Goal: Task Accomplishment & Management: Use online tool/utility

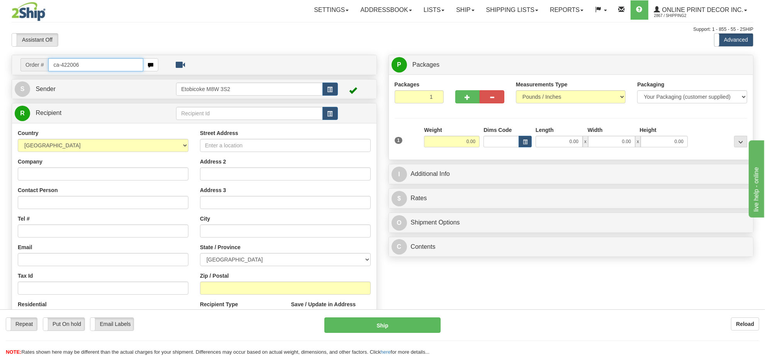
type input "ca-422006"
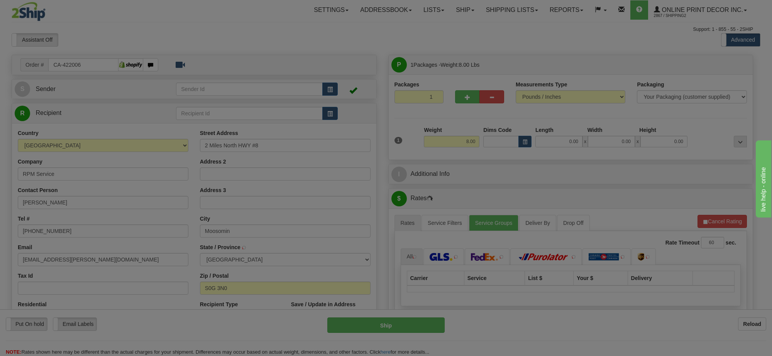
type input "MOOSOMIN"
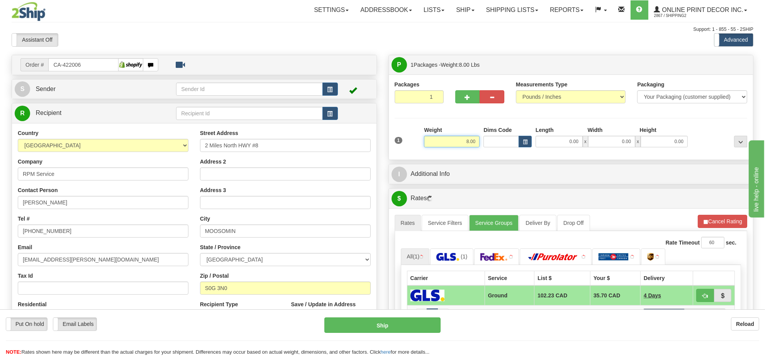
click at [465, 137] on input "8.00" at bounding box center [452, 142] width 56 height 12
click at [464, 137] on input "8.00" at bounding box center [452, 142] width 56 height 12
click at [466, 137] on input "8.00" at bounding box center [452, 142] width 56 height 12
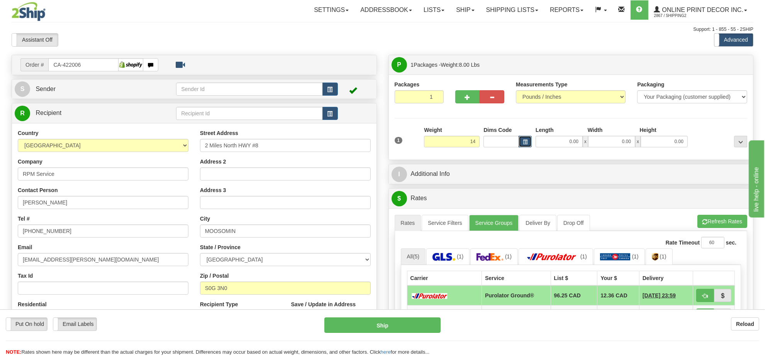
type input "14.00"
click at [529, 139] on button "button" at bounding box center [524, 142] width 13 height 12
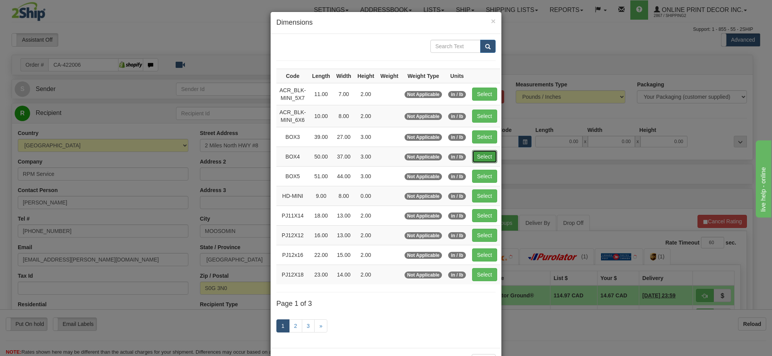
drag, startPoint x: 479, startPoint y: 157, endPoint x: 612, endPoint y: 203, distance: 140.8
click at [480, 157] on button "Select" at bounding box center [484, 156] width 25 height 13
type input "BOX4"
type input "50.00"
type input "37.00"
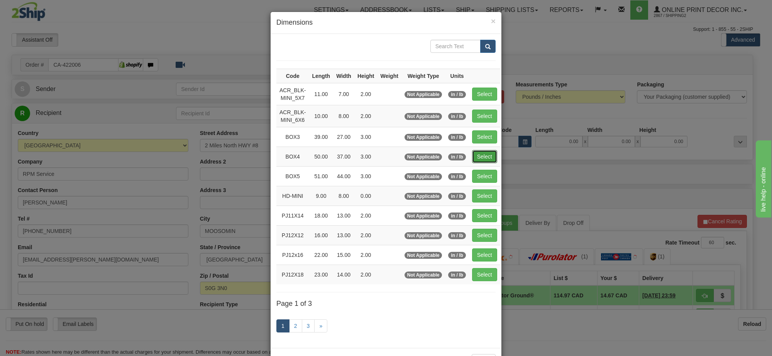
type input "3.00"
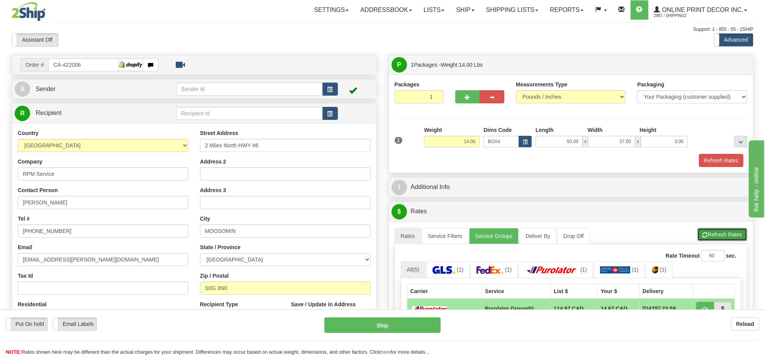
click at [724, 240] on button "Refresh Rates" at bounding box center [722, 234] width 50 height 13
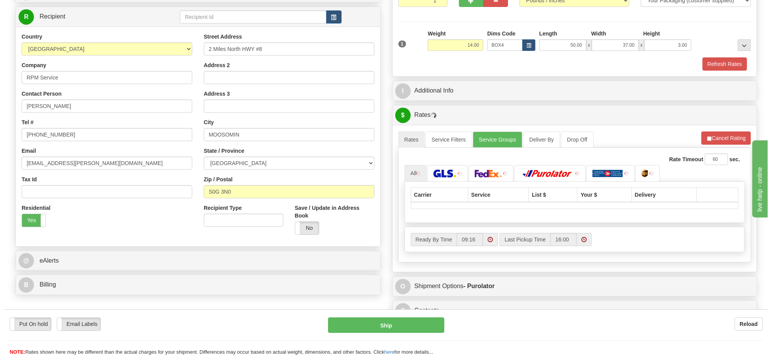
scroll to position [145, 0]
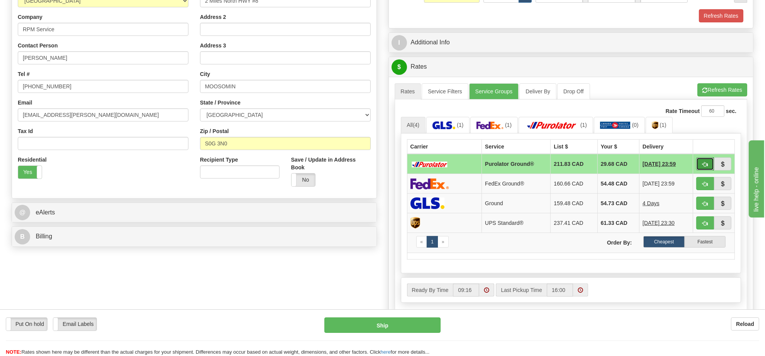
click at [699, 167] on button "button" at bounding box center [705, 163] width 18 height 13
type input "260"
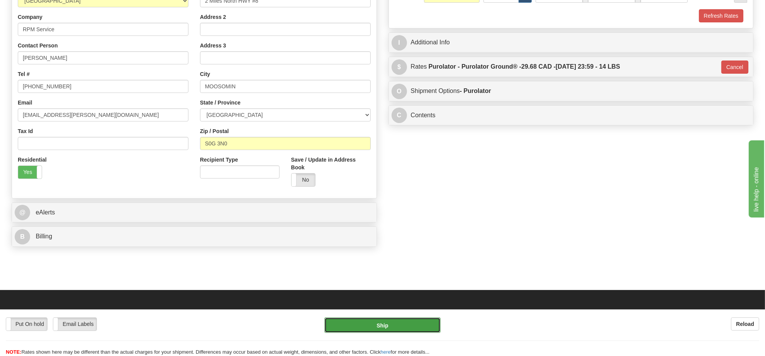
click at [399, 323] on button "Ship" at bounding box center [382, 325] width 116 height 15
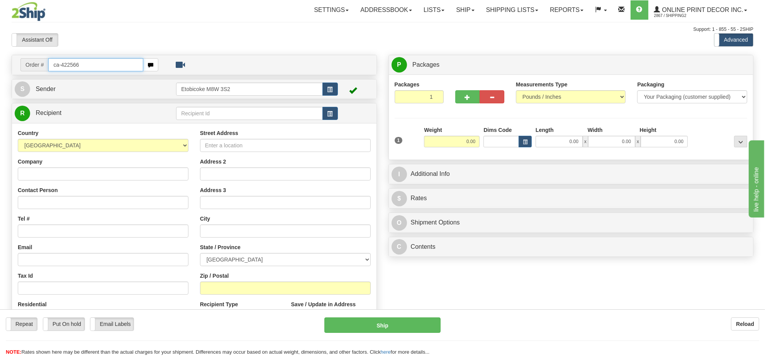
type input "ca-422566"
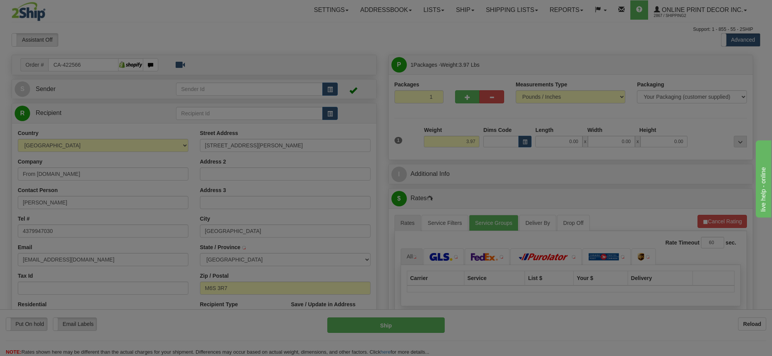
type input "TORONTO"
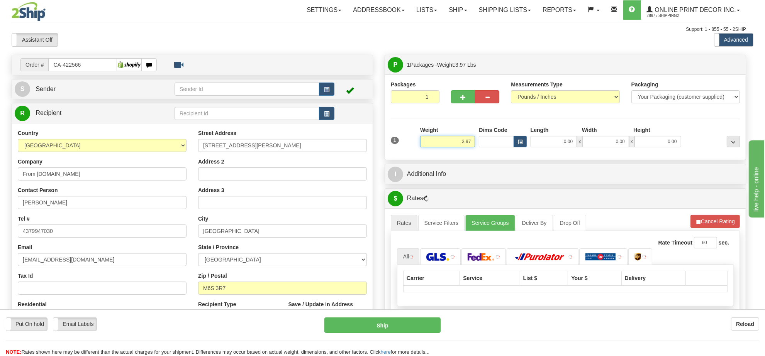
click at [455, 145] on input "3.97" at bounding box center [447, 142] width 55 height 12
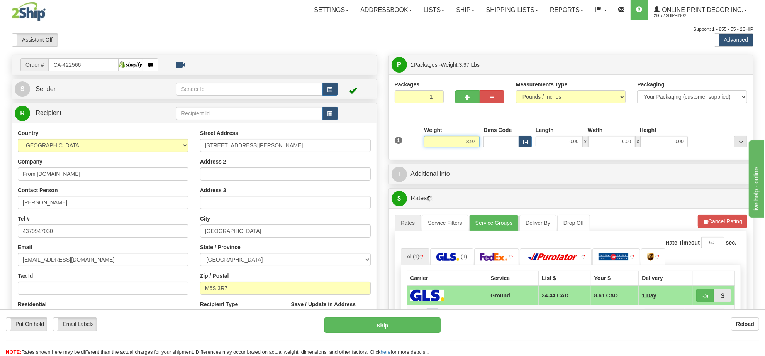
click at [455, 145] on input "3.97" at bounding box center [452, 142] width 56 height 12
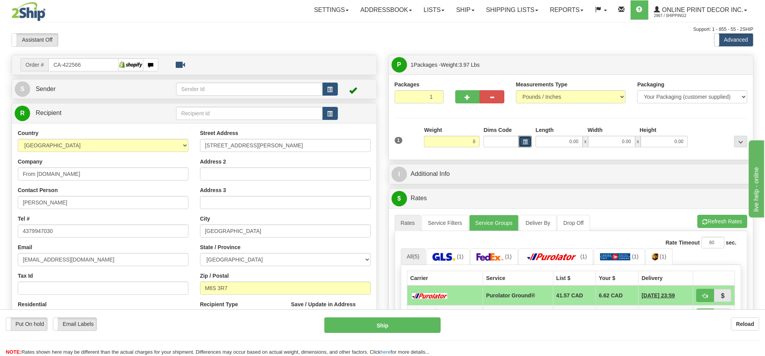
click at [528, 145] on button "button" at bounding box center [524, 142] width 13 height 12
type input "8.00"
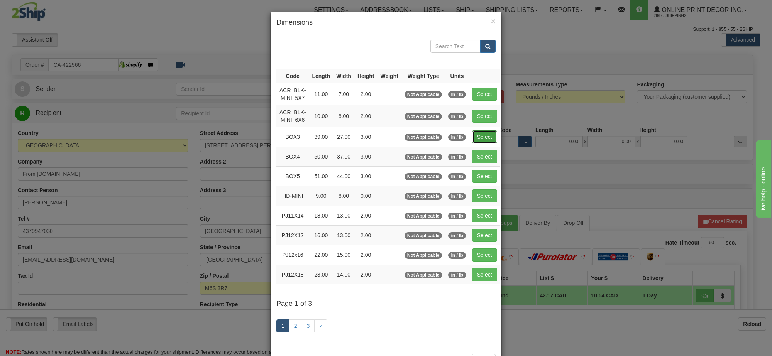
click at [481, 139] on button "Select" at bounding box center [484, 136] width 25 height 13
type input "BOX3"
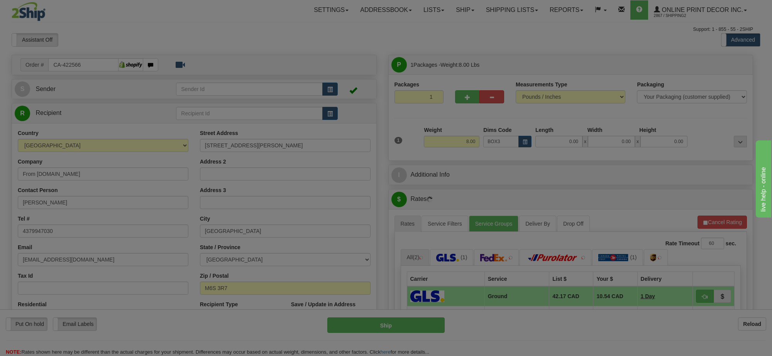
type input "39.00"
type input "27.00"
type input "3.00"
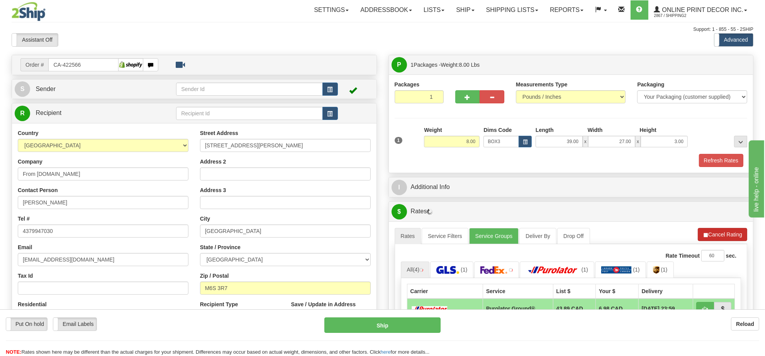
click at [0, 0] on button "Refresh Rates" at bounding box center [0, 0] width 0 height 0
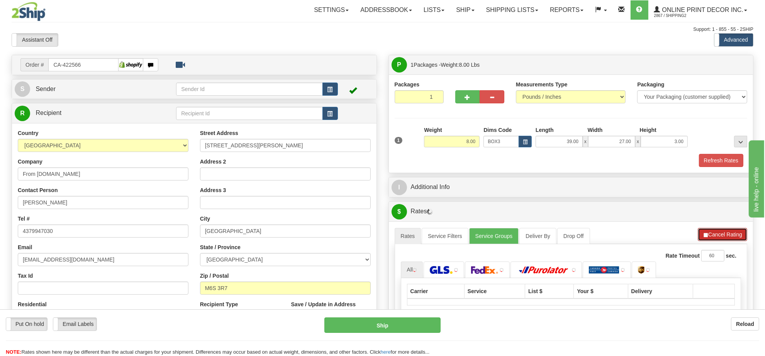
click at [717, 236] on button "Cancel Rating" at bounding box center [721, 234] width 49 height 13
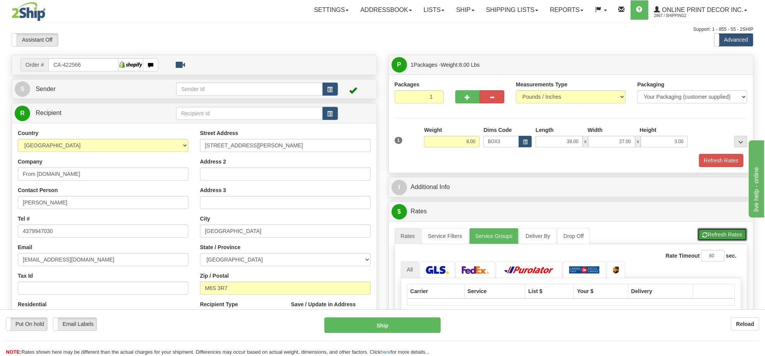
click at [718, 236] on button "Refresh Rates" at bounding box center [722, 234] width 50 height 13
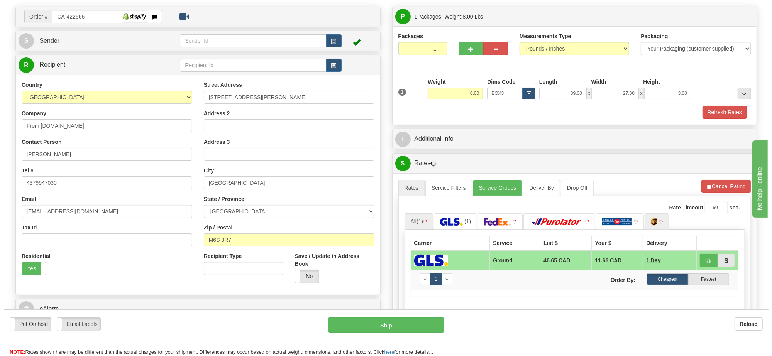
scroll to position [96, 0]
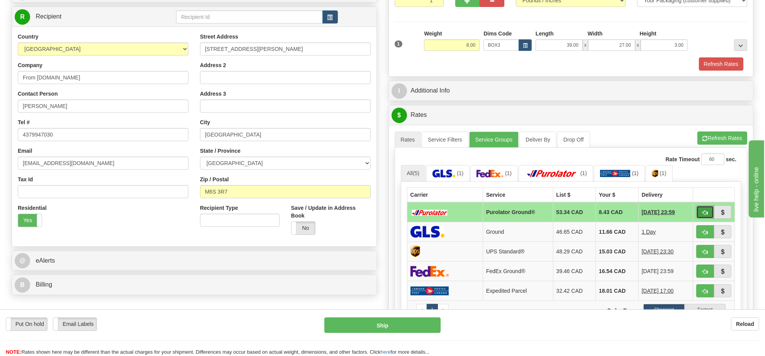
click at [698, 215] on button "button" at bounding box center [705, 212] width 18 height 13
type input "260"
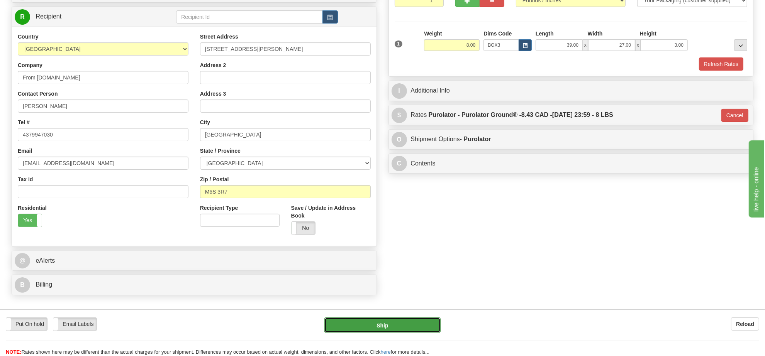
click at [394, 321] on button "Ship" at bounding box center [382, 325] width 116 height 15
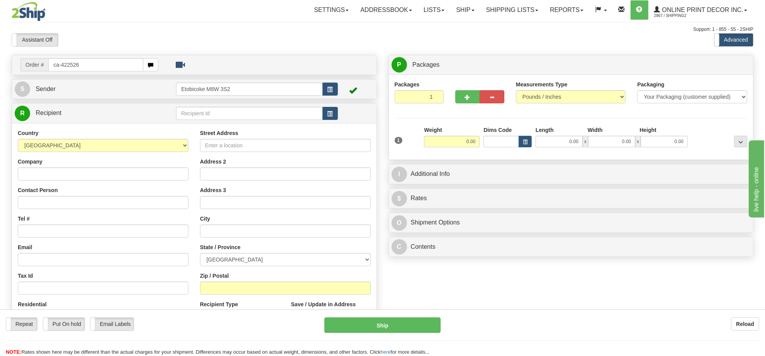
type input "ca-422526"
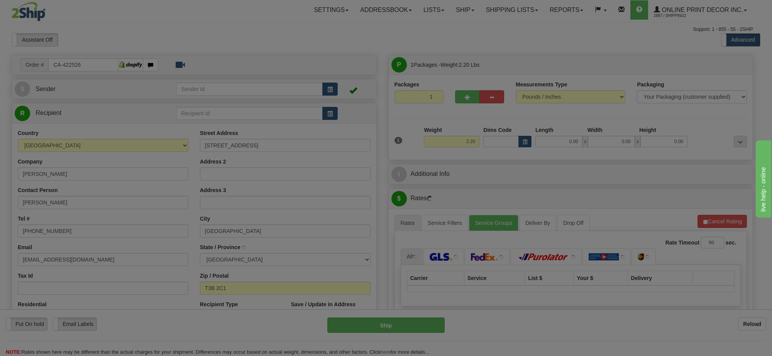
type input "CALGARY"
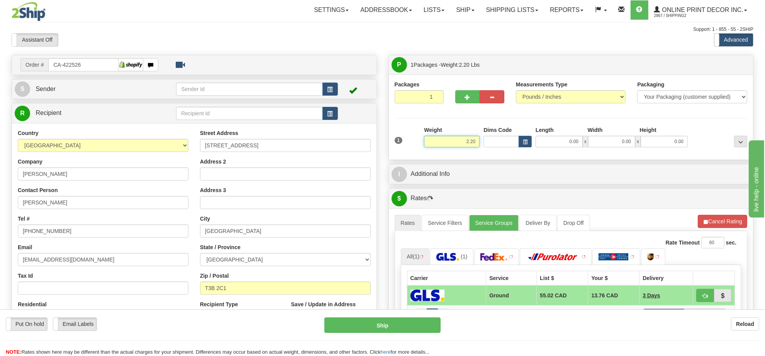
click at [467, 145] on input "2.20" at bounding box center [452, 142] width 56 height 12
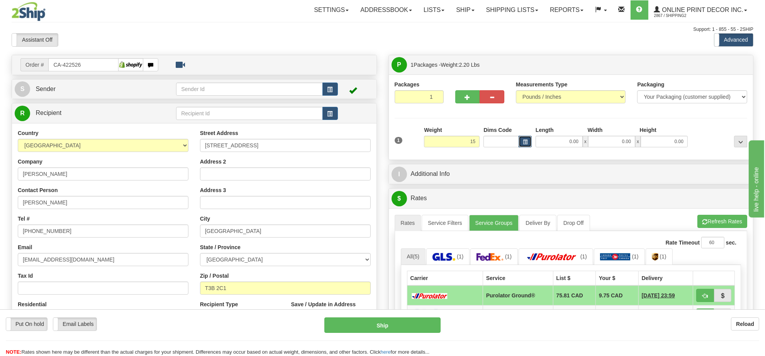
type input "15.00"
click at [528, 146] on button "button" at bounding box center [524, 142] width 13 height 12
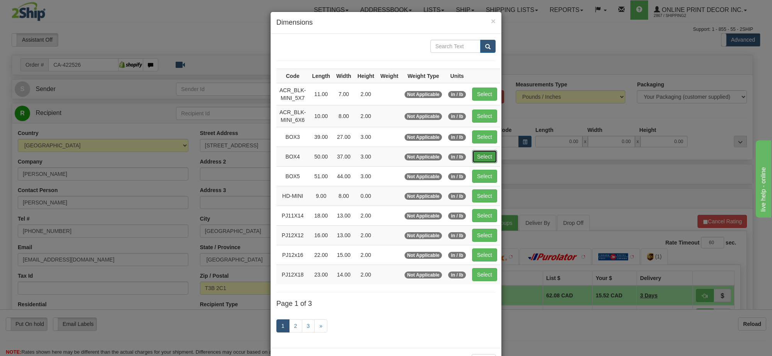
click at [482, 157] on button "Select" at bounding box center [484, 156] width 25 height 13
type input "BOX4"
type input "50.00"
type input "37.00"
type input "3.00"
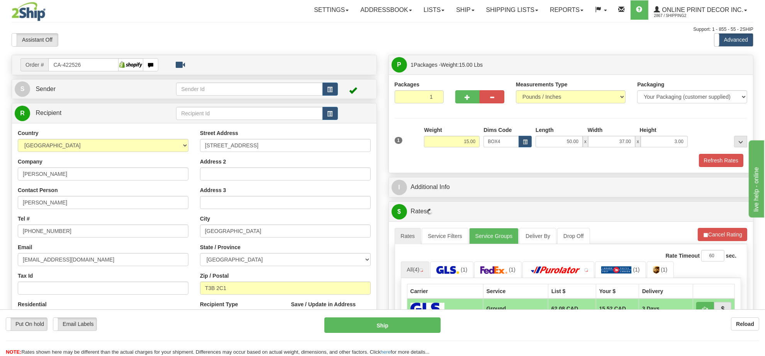
click at [0, 0] on button "Refresh Rates" at bounding box center [0, 0] width 0 height 0
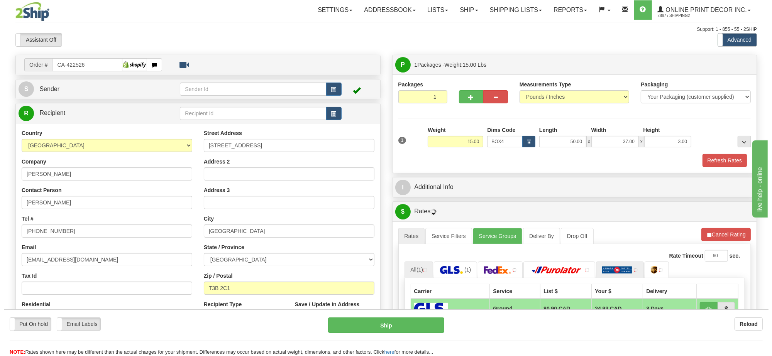
scroll to position [96, 0]
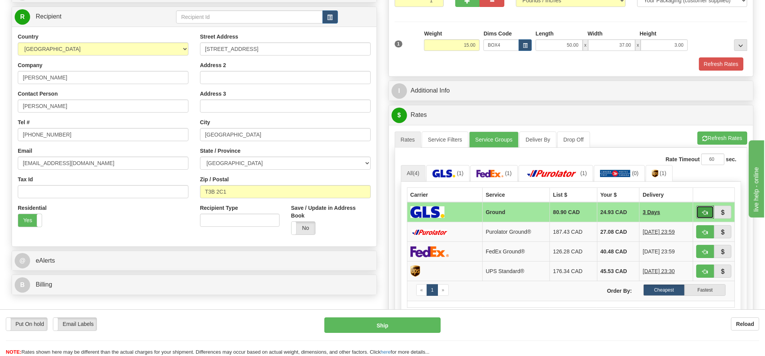
click at [701, 213] on button "button" at bounding box center [705, 212] width 18 height 13
type input "1"
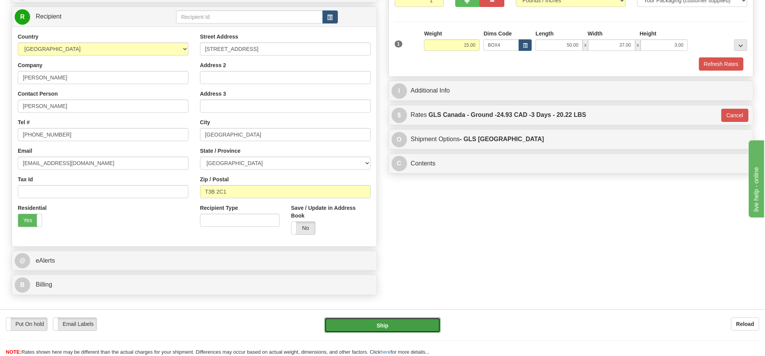
click at [389, 322] on button "Ship" at bounding box center [382, 325] width 116 height 15
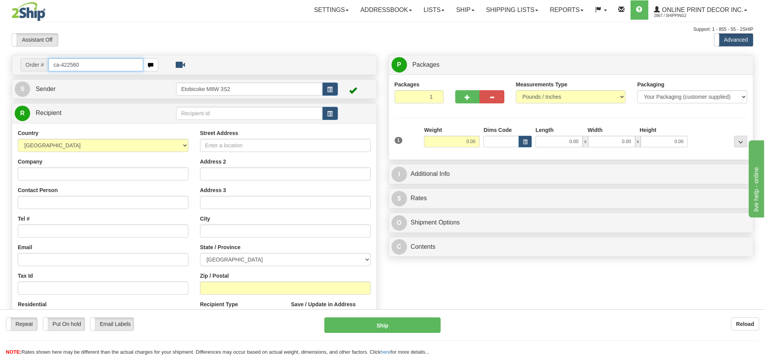
type input "ca-422560"
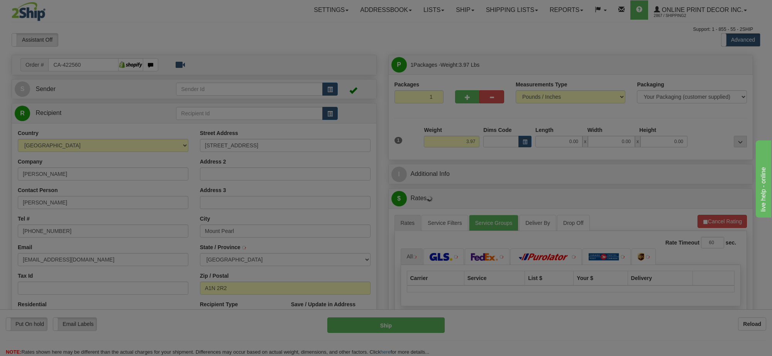
type input "MOUNT PEARL"
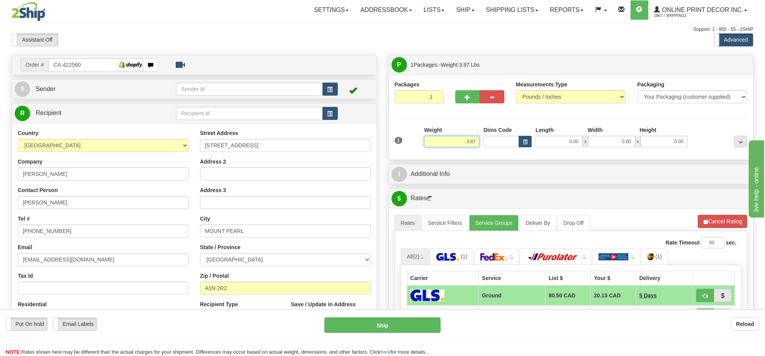
click at [475, 145] on input "3.97" at bounding box center [452, 142] width 56 height 12
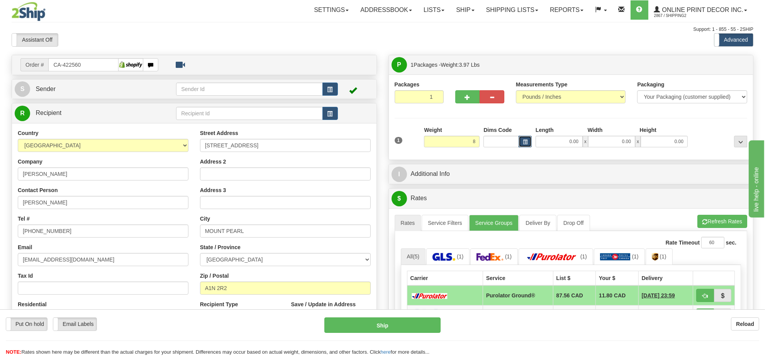
type input "8.00"
click at [524, 142] on span "button" at bounding box center [525, 142] width 5 height 4
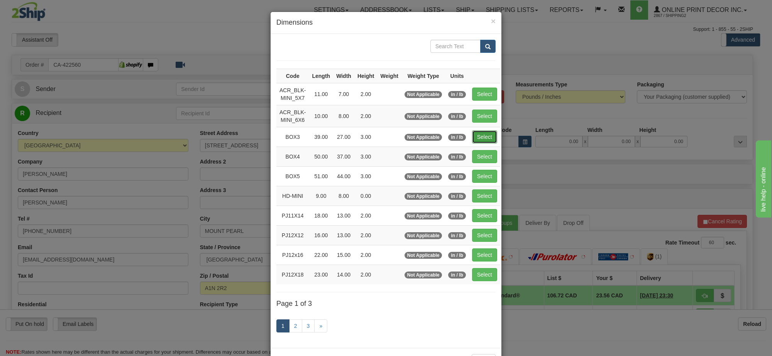
click at [479, 137] on button "Select" at bounding box center [484, 136] width 25 height 13
type input "BOX3"
type input "39.00"
type input "27.00"
type input "3.00"
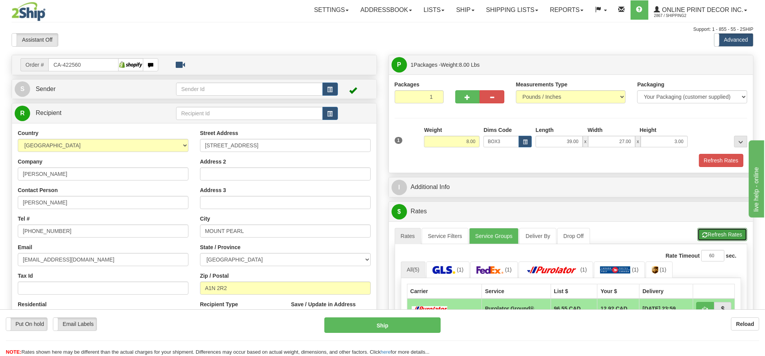
click at [721, 233] on button "Refresh Rates" at bounding box center [722, 234] width 50 height 13
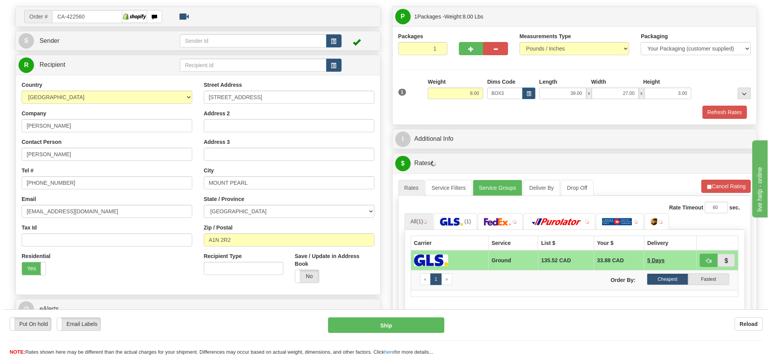
scroll to position [96, 0]
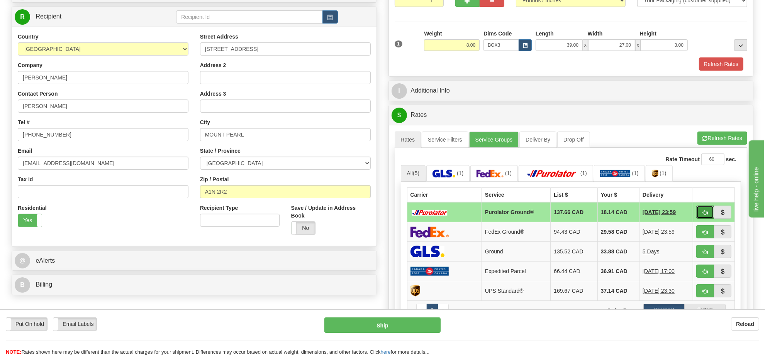
click at [697, 217] on button "button" at bounding box center [705, 212] width 18 height 13
type input "260"
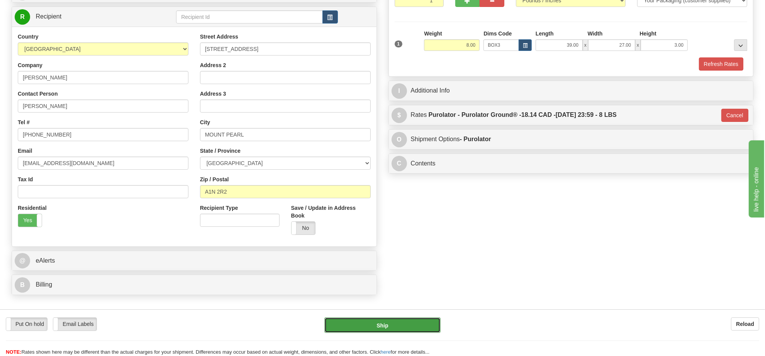
click at [404, 323] on button "Ship" at bounding box center [382, 325] width 116 height 15
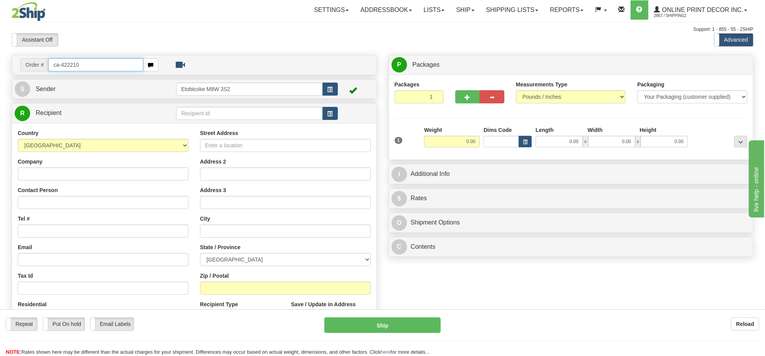
type input "ca-422210"
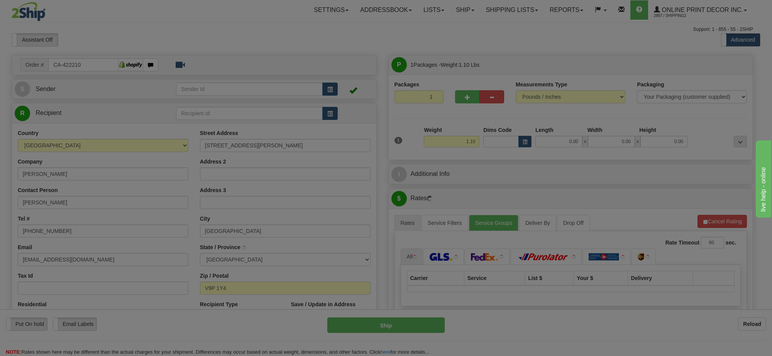
type input "[GEOGRAPHIC_DATA]"
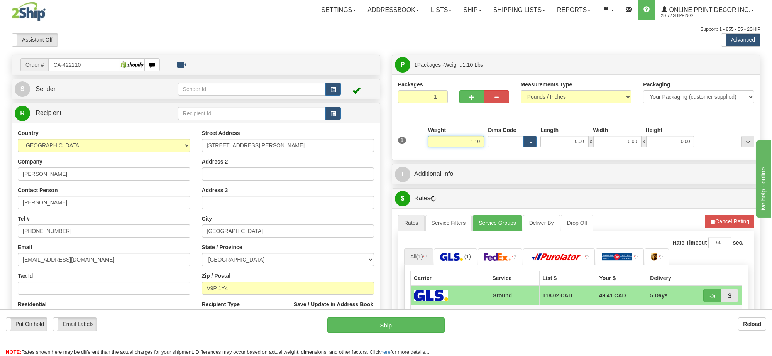
click at [455, 143] on input "1.10" at bounding box center [456, 142] width 56 height 12
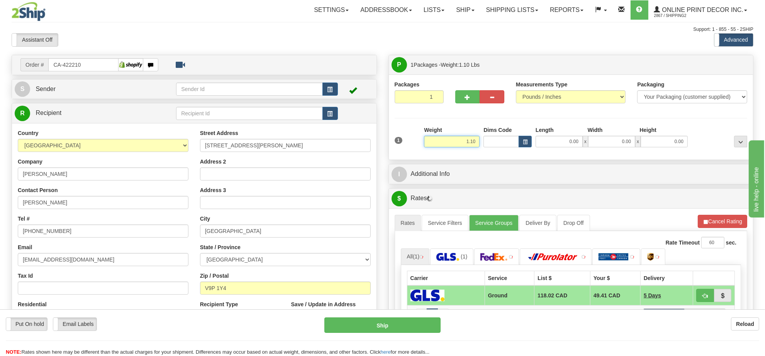
click at [455, 143] on input "1.10" at bounding box center [452, 142] width 56 height 12
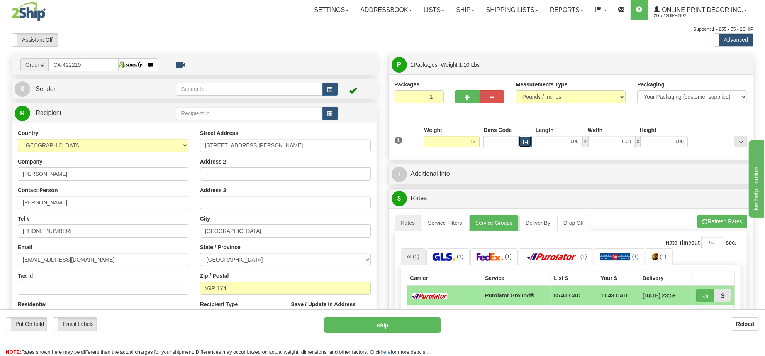
type input "12.00"
click at [527, 140] on span "button" at bounding box center [525, 142] width 5 height 4
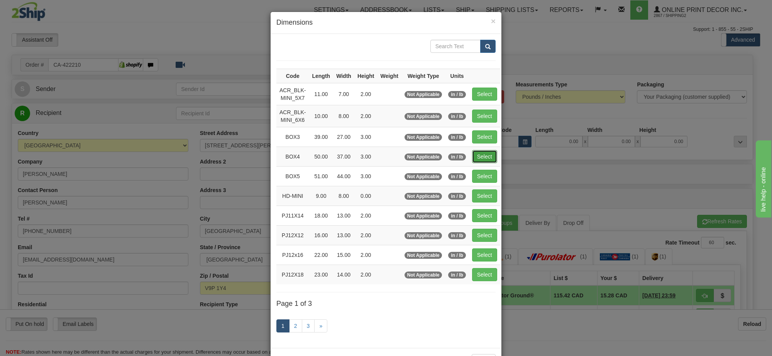
click at [483, 157] on button "Select" at bounding box center [484, 156] width 25 height 13
type input "BOX4"
type input "50.00"
type input "37.00"
type input "3.00"
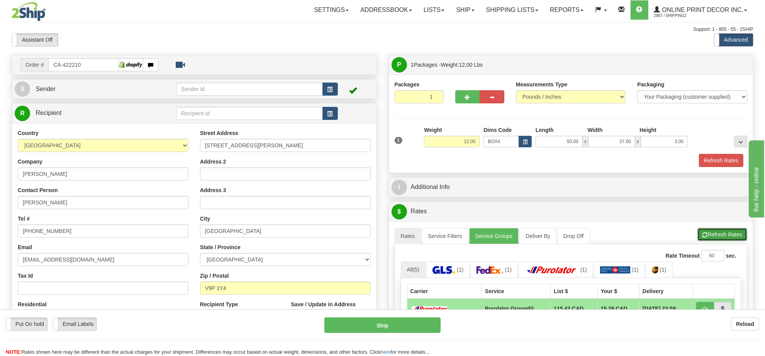
click at [744, 232] on button "Refresh Rates" at bounding box center [722, 234] width 50 height 13
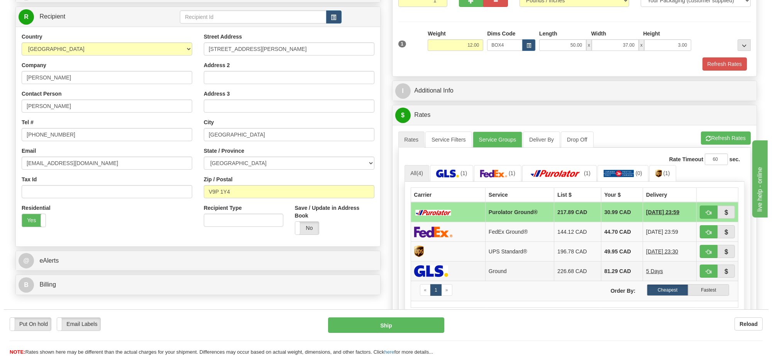
scroll to position [145, 0]
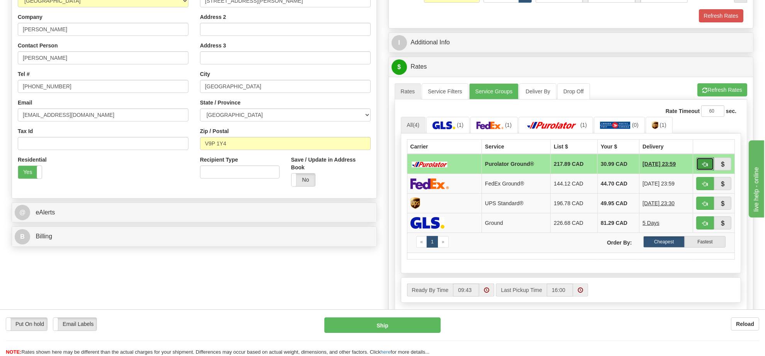
click at [702, 167] on span "button" at bounding box center [704, 164] width 5 height 5
type input "260"
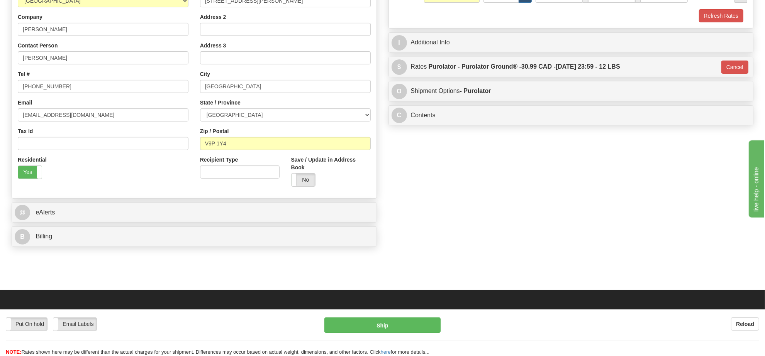
click at [401, 336] on div "Put On hold Put On hold Email Labels Email Labels Edit Reload Ship" at bounding box center [382, 337] width 765 height 39
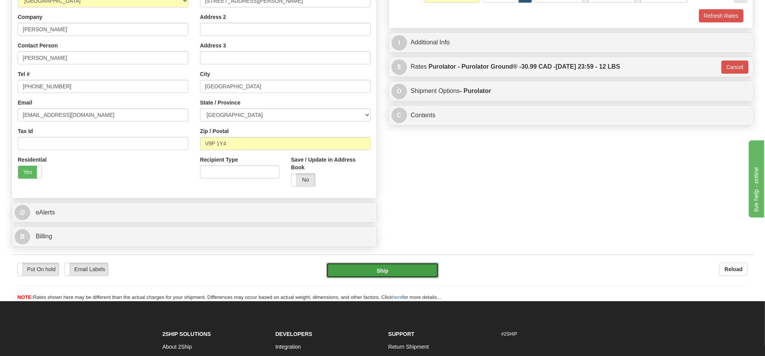
click at [396, 268] on button "Ship" at bounding box center [382, 270] width 112 height 15
